Goal: Task Accomplishment & Management: Use online tool/utility

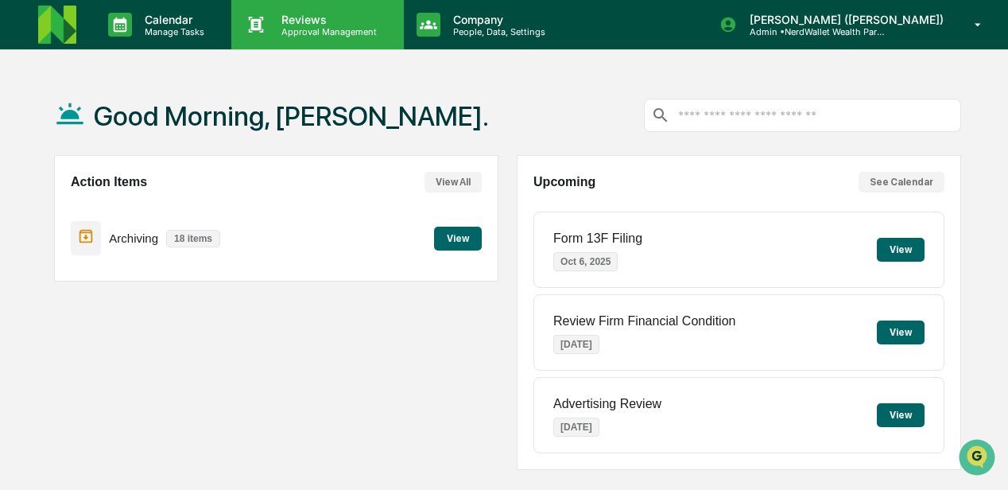
click at [295, 26] on p "Approval Management" at bounding box center [327, 31] width 116 height 11
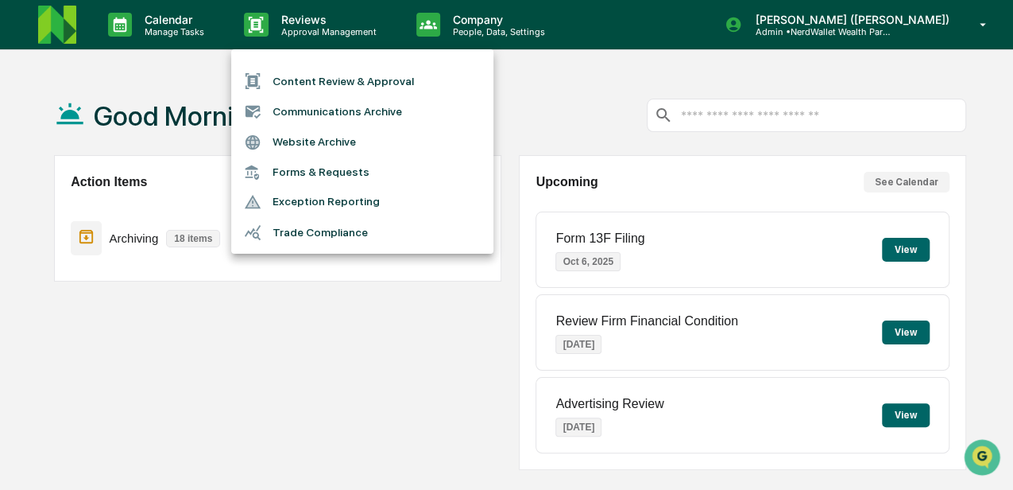
click at [314, 81] on li "Content Review & Approval" at bounding box center [362, 81] width 262 height 30
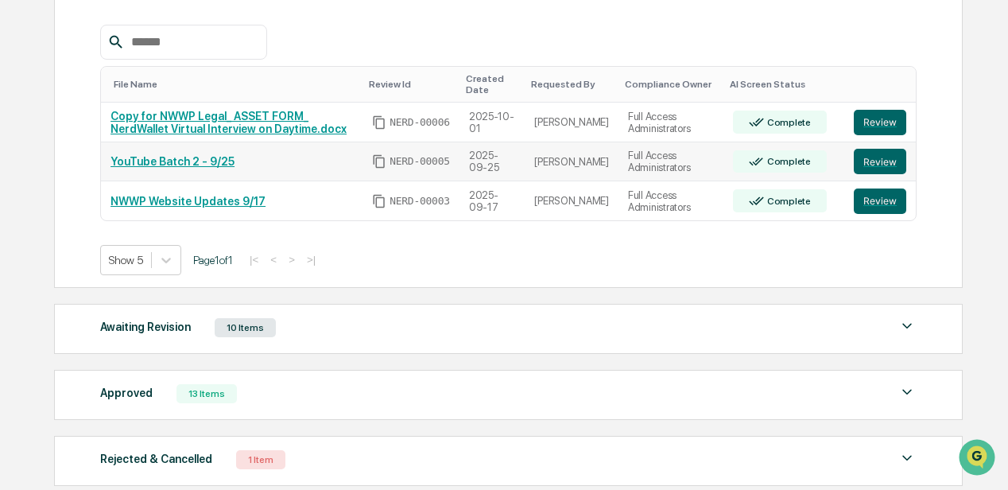
scroll to position [52, 0]
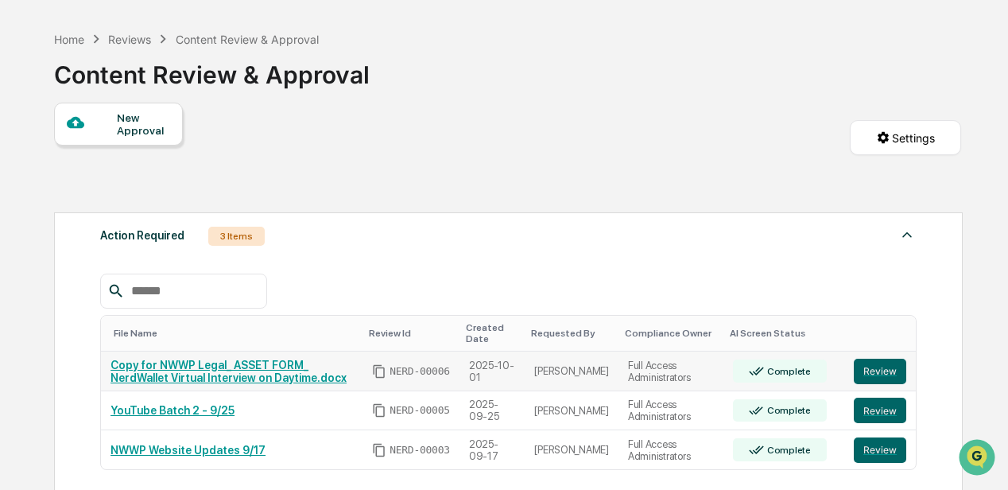
drag, startPoint x: 230, startPoint y: 364, endPoint x: 207, endPoint y: 362, distance: 24.0
drag, startPoint x: 207, startPoint y: 362, endPoint x: 176, endPoint y: 366, distance: 30.5
click at [176, 366] on link "Copy for NWWP Legal_ ASSET FORM_ NerdWallet Virtual Interview on Daytime.docx" at bounding box center [228, 370] width 236 height 25
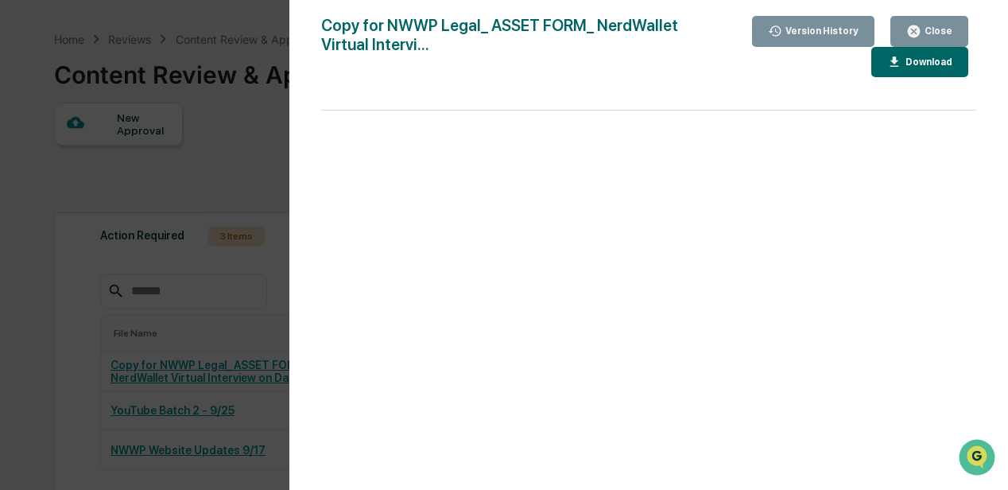
click at [237, 323] on div "Version History 10/01/2025, 07:56 PM Rachel Carlisle Copy for NWWP Legal_ ASSET…" at bounding box center [504, 245] width 1008 height 490
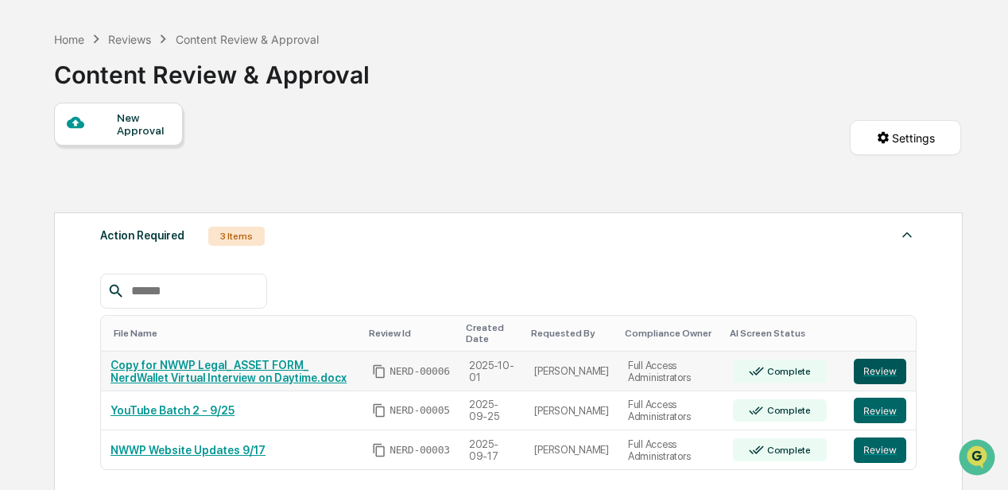
click at [873, 371] on button "Review" at bounding box center [880, 370] width 52 height 25
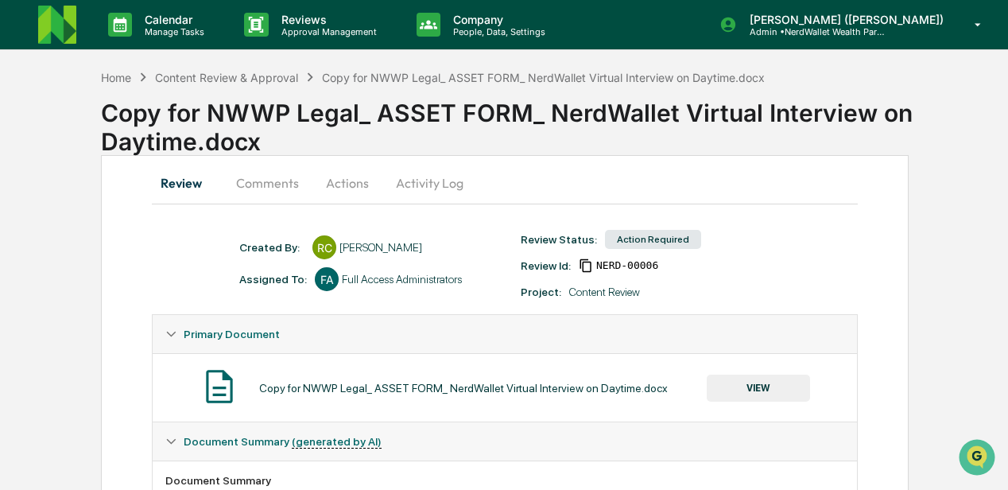
click at [277, 181] on button "Comments" at bounding box center [267, 183] width 88 height 38
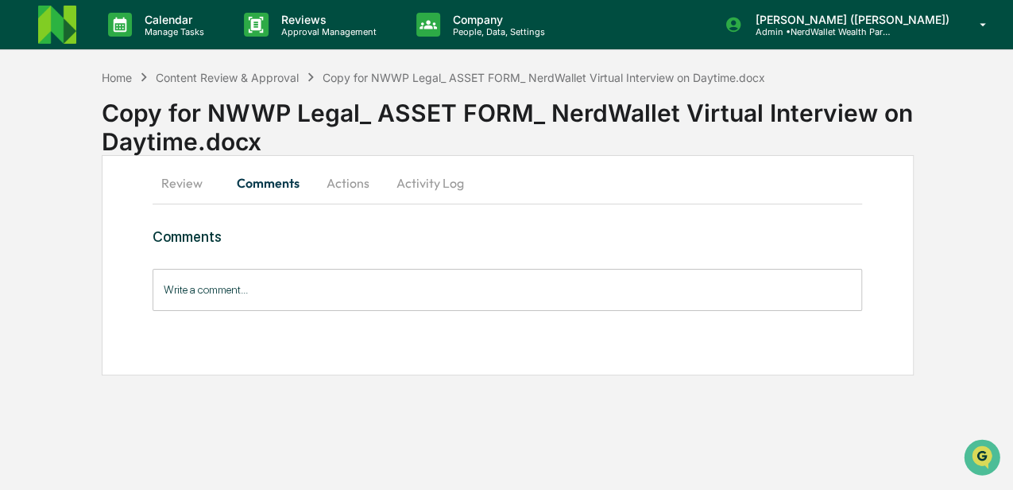
click at [210, 296] on input "Write a comment..." at bounding box center [508, 290] width 710 height 42
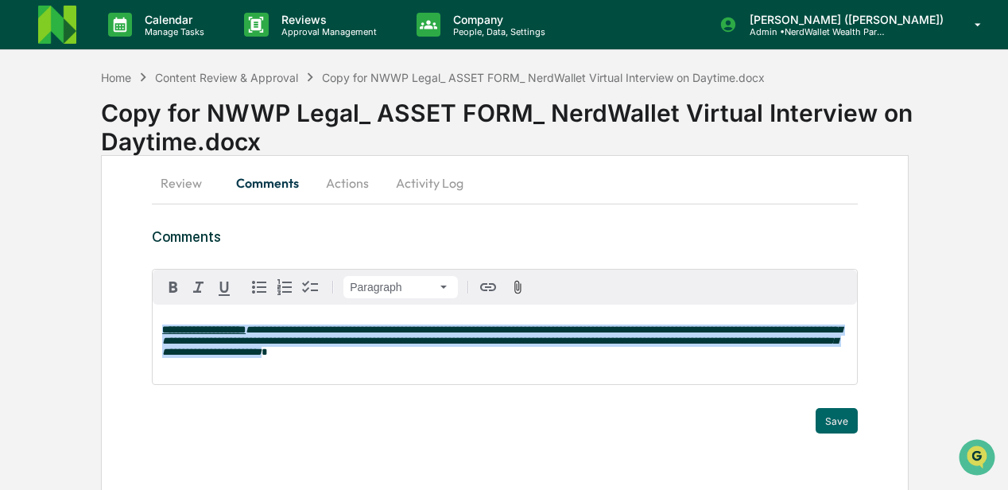
drag, startPoint x: 368, startPoint y: 361, endPoint x: 162, endPoint y: 323, distance: 209.3
click at [157, 333] on div "**********" at bounding box center [505, 343] width 704 height 79
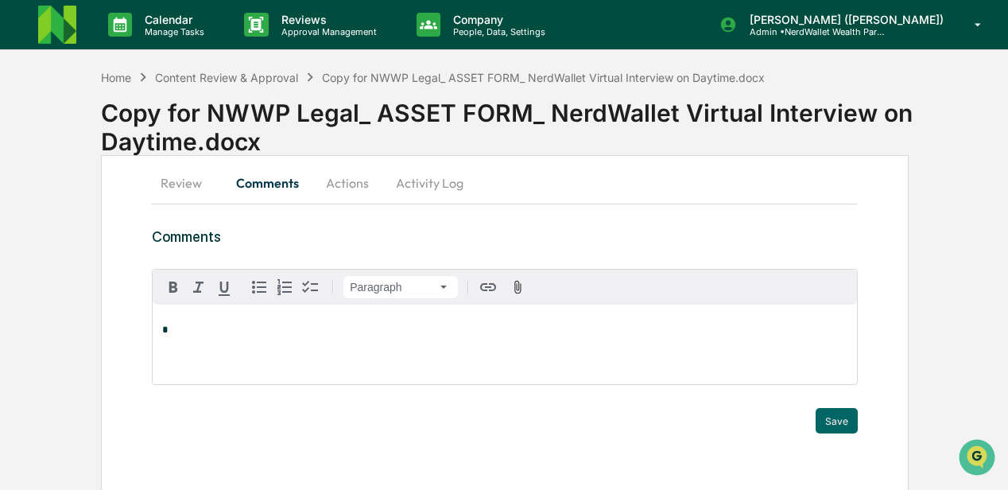
click at [352, 181] on button "Actions" at bounding box center [348, 183] width 72 height 38
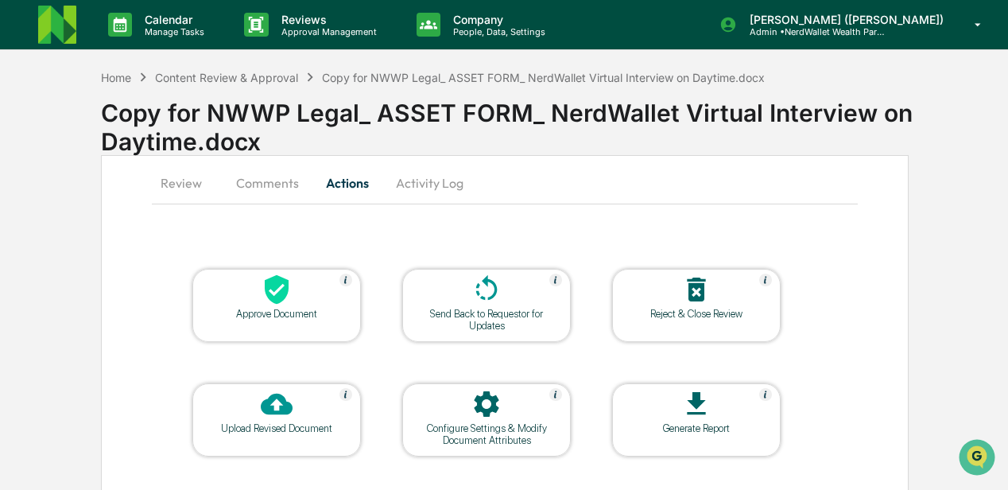
click at [267, 184] on button "Comments" at bounding box center [267, 183] width 88 height 38
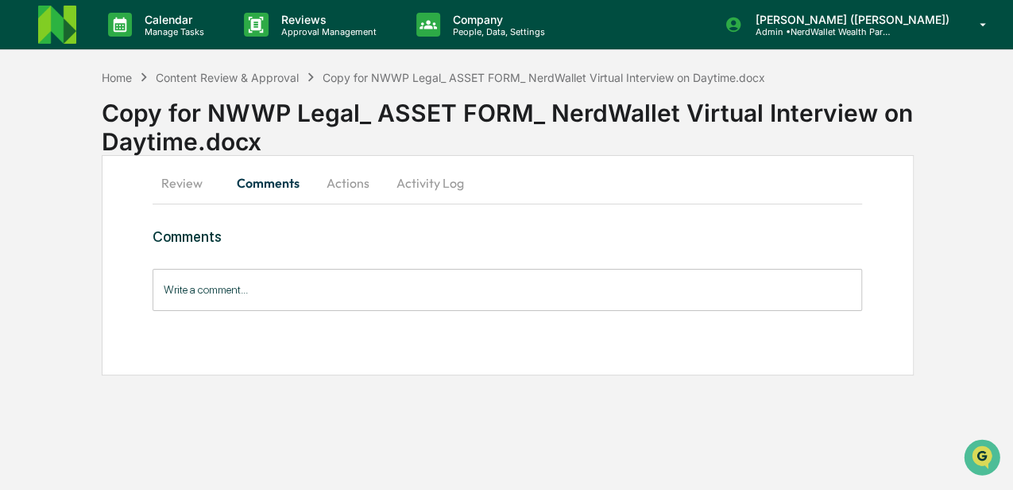
click at [200, 291] on input "Write a comment..." at bounding box center [508, 290] width 710 height 42
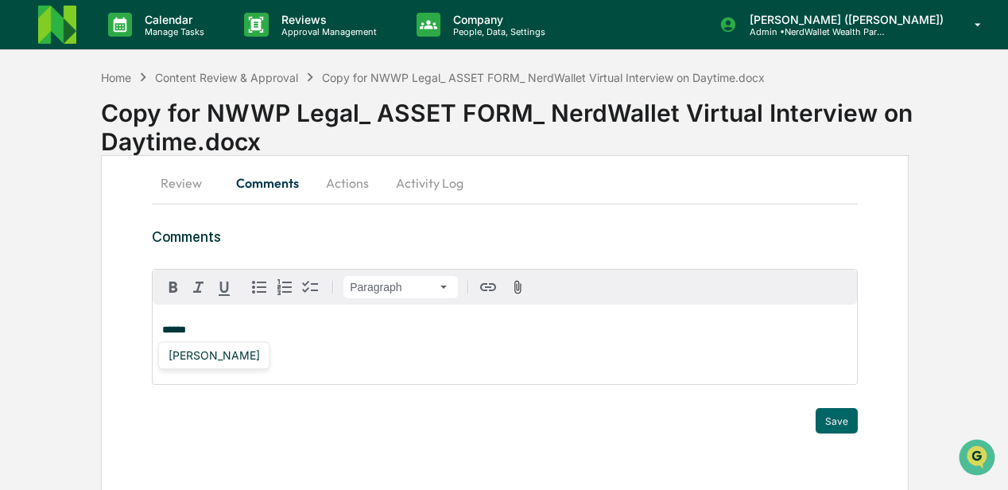
click at [218, 354] on div "[PERSON_NAME]" at bounding box center [214, 355] width 104 height 20
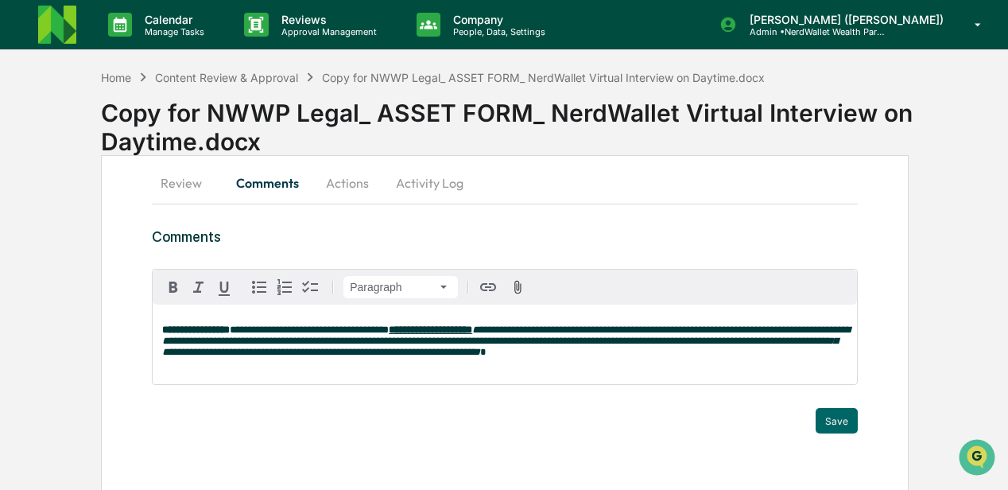
click at [472, 330] on strong "**********" at bounding box center [430, 329] width 83 height 10
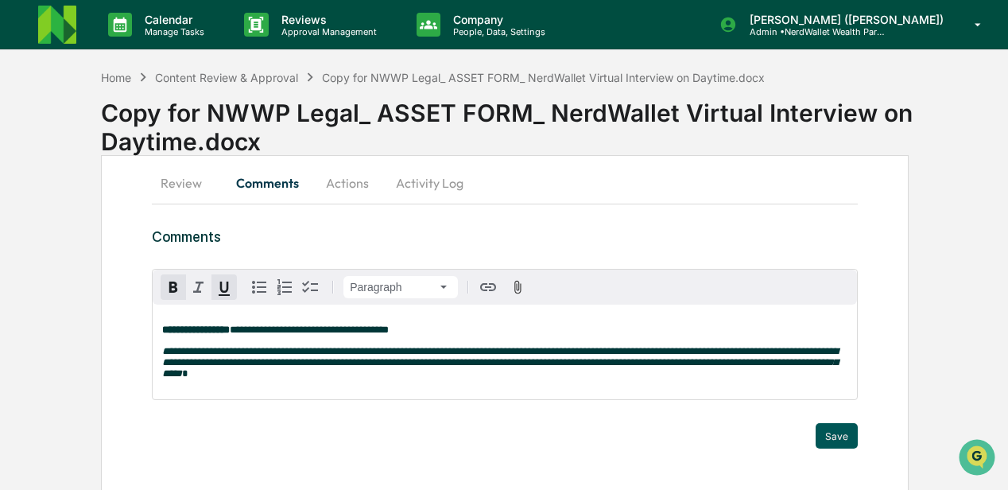
click at [837, 442] on button "Save" at bounding box center [836, 435] width 42 height 25
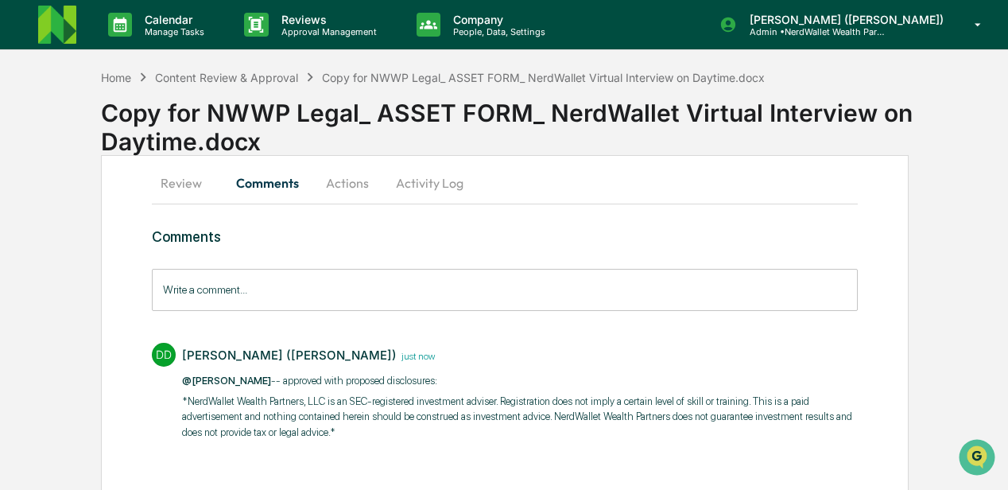
click at [355, 186] on button "Actions" at bounding box center [348, 183] width 72 height 38
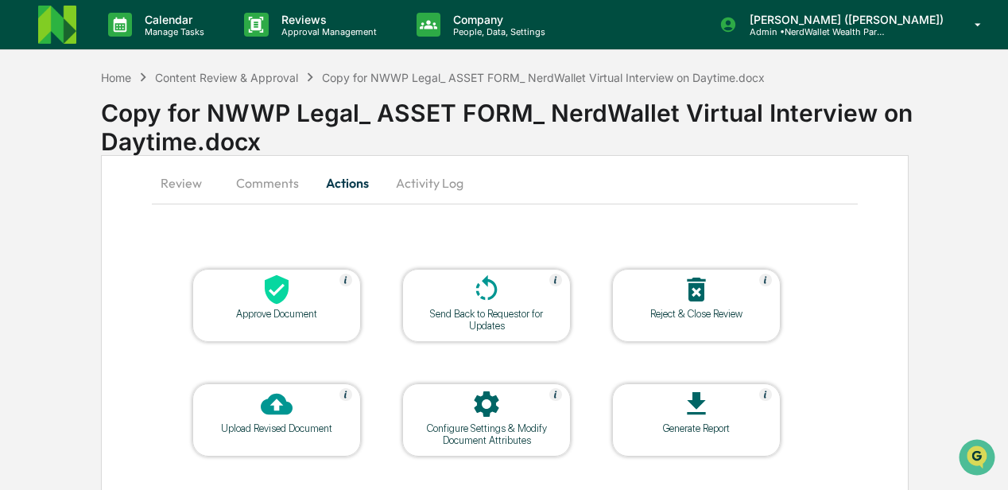
click at [320, 288] on div at bounding box center [276, 290] width 159 height 34
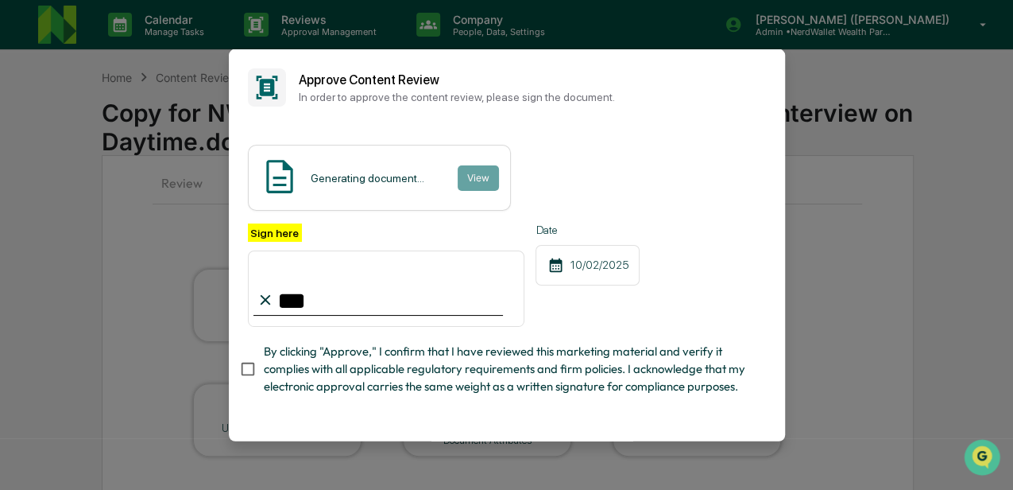
type input "**********"
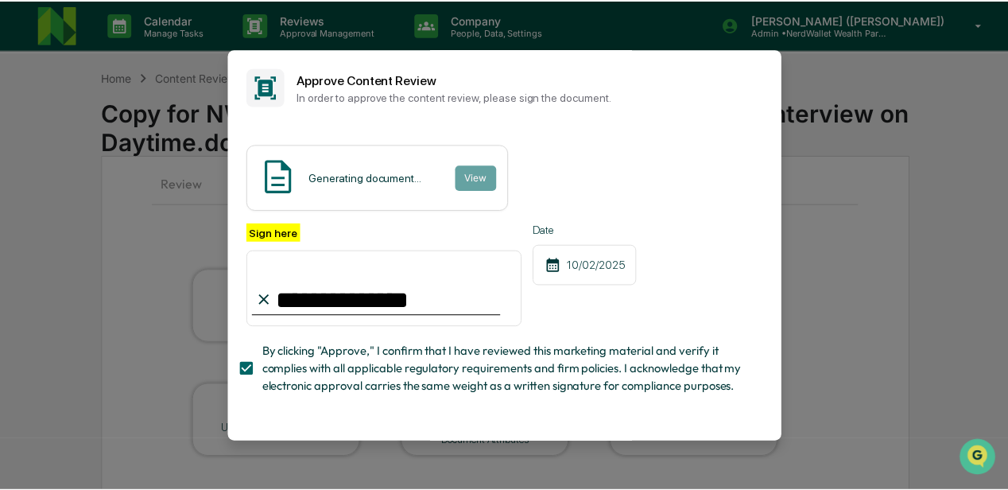
scroll to position [61, 0]
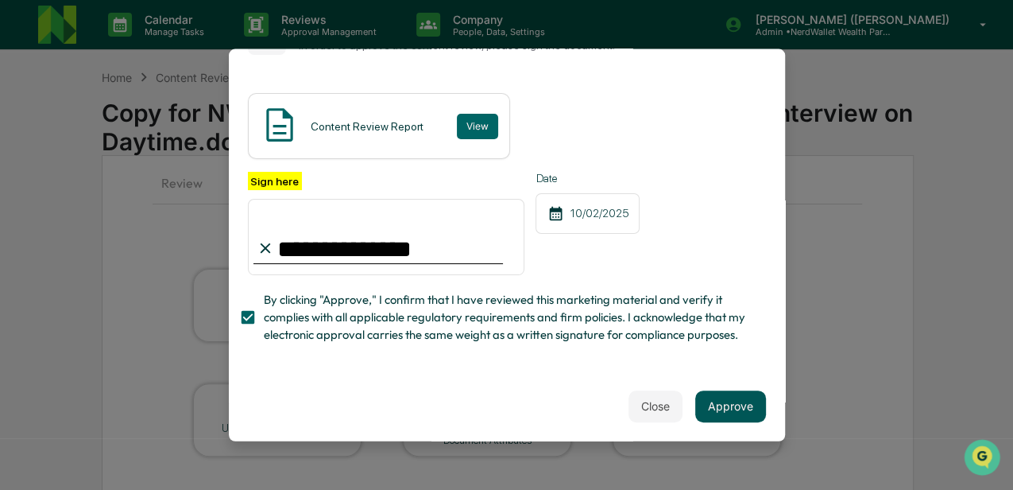
click at [730, 404] on button "Approve" at bounding box center [730, 405] width 71 height 32
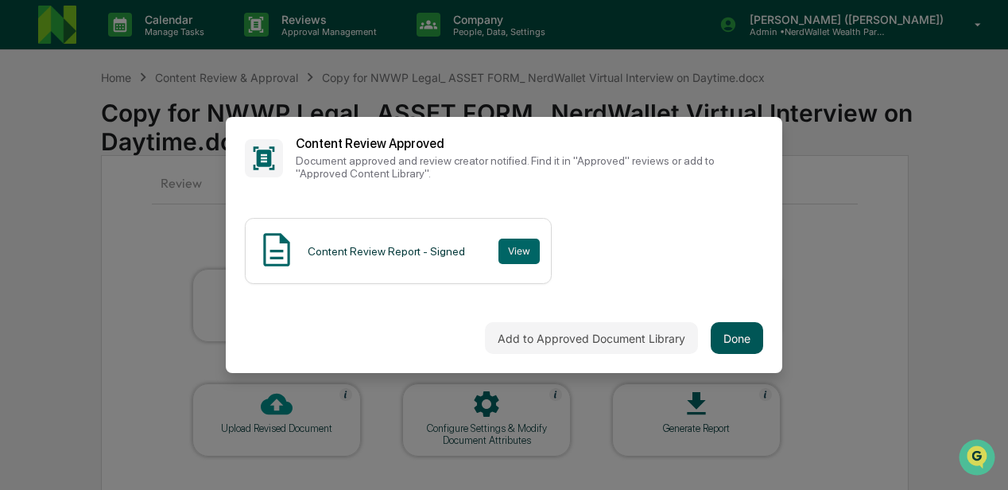
scroll to position [0, 0]
click at [728, 329] on button "Done" at bounding box center [736, 338] width 52 height 32
